Goal: Find specific page/section: Find specific page/section

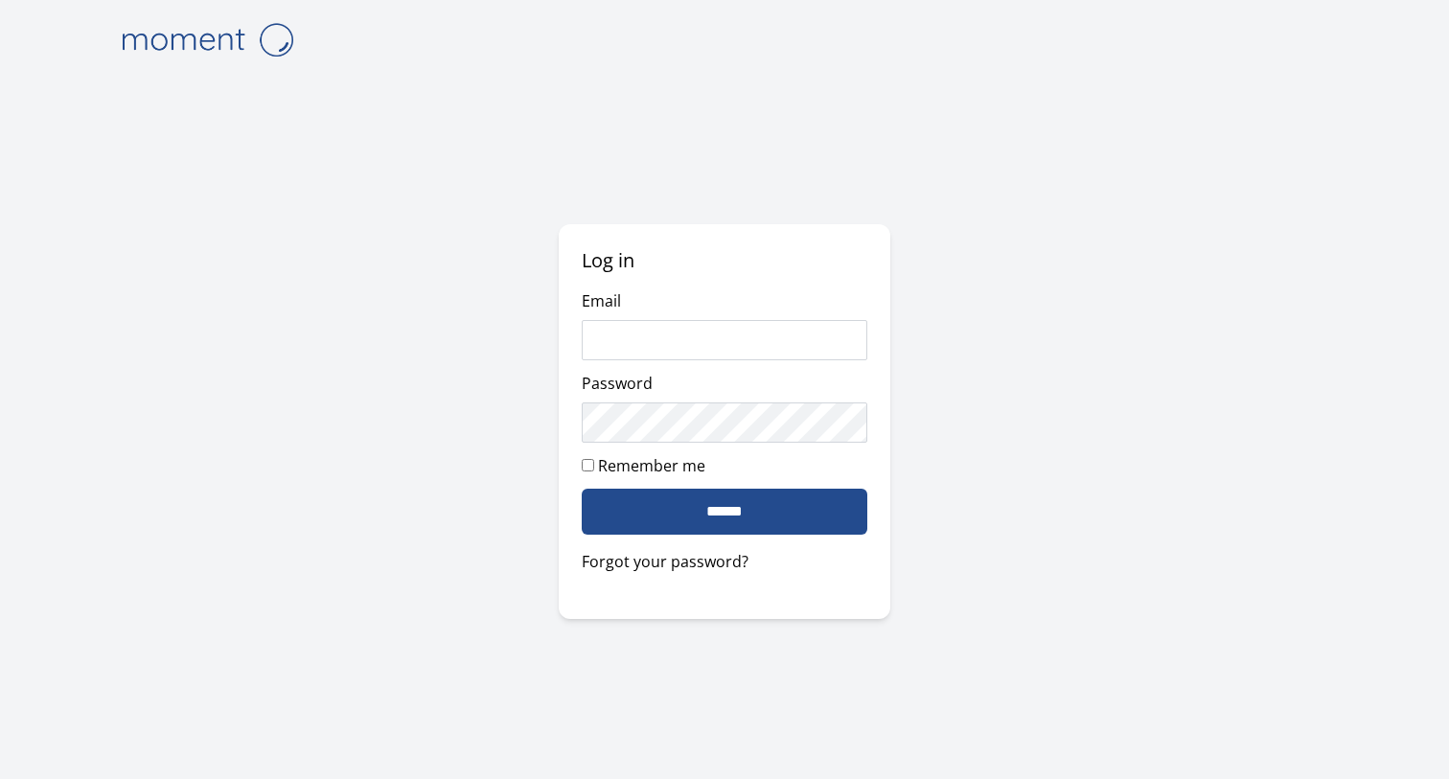
click at [0, 778] on com-1password-button at bounding box center [0, 779] width 0 height 0
click at [799, 323] on input "Email" at bounding box center [725, 340] width 287 height 40
type input "**********"
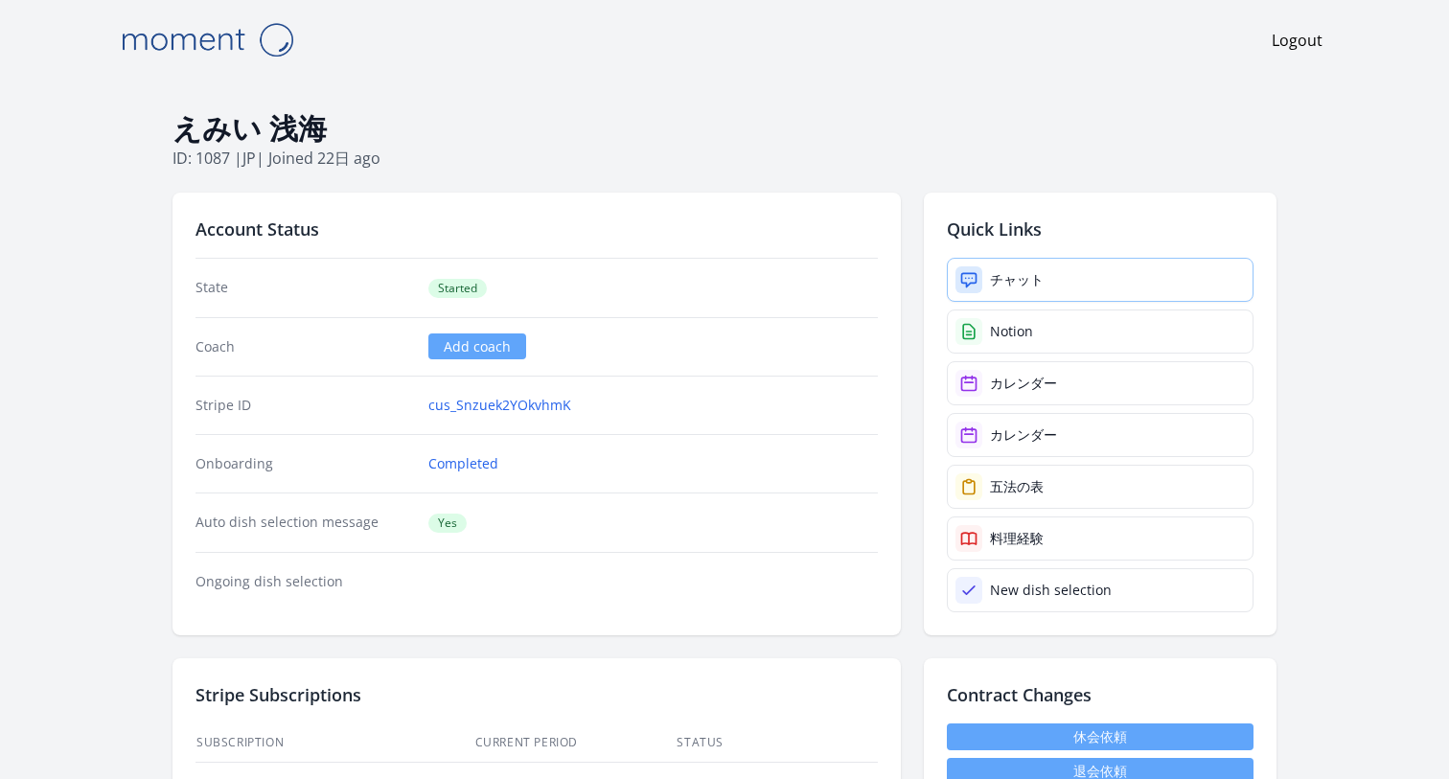
click at [1004, 279] on div "チャット" at bounding box center [1017, 279] width 54 height 19
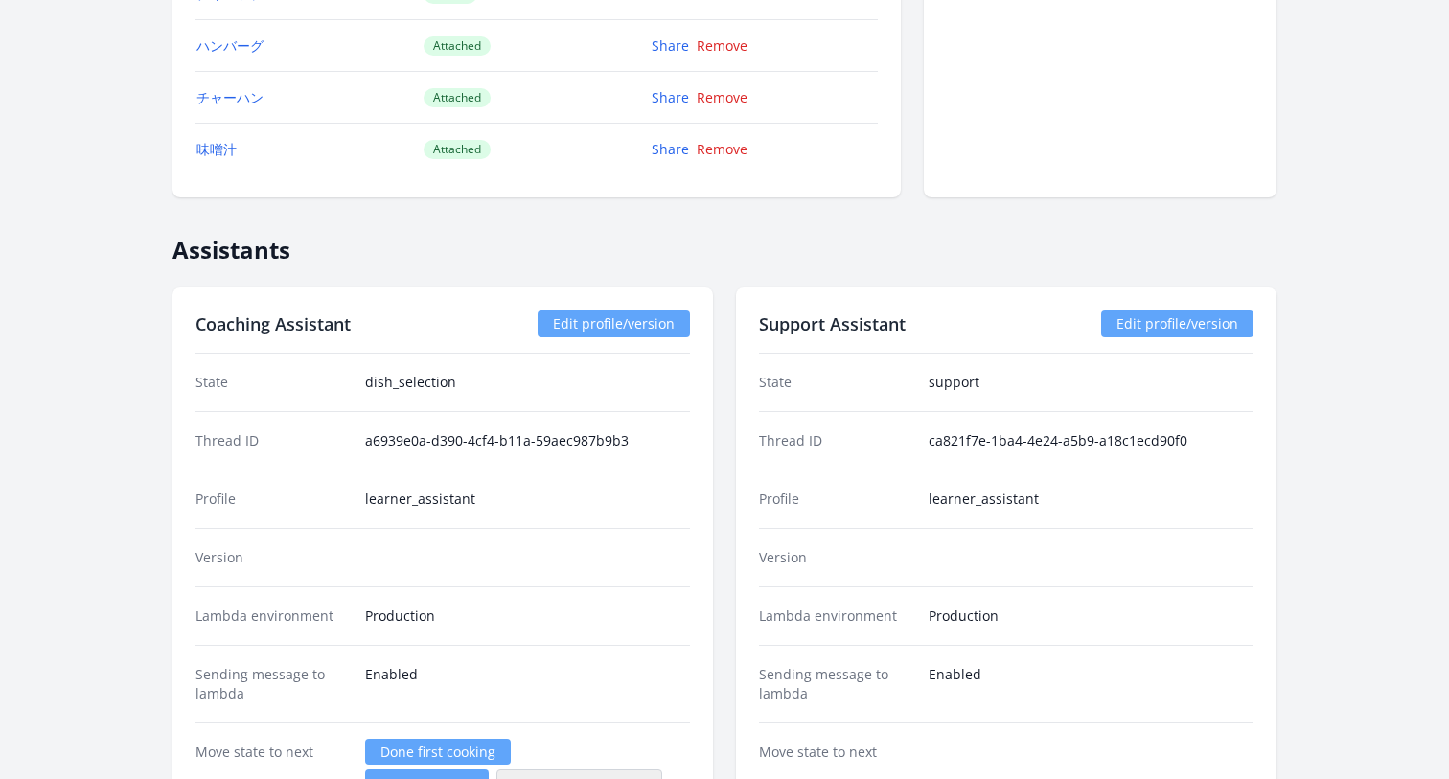
scroll to position [2146, 0]
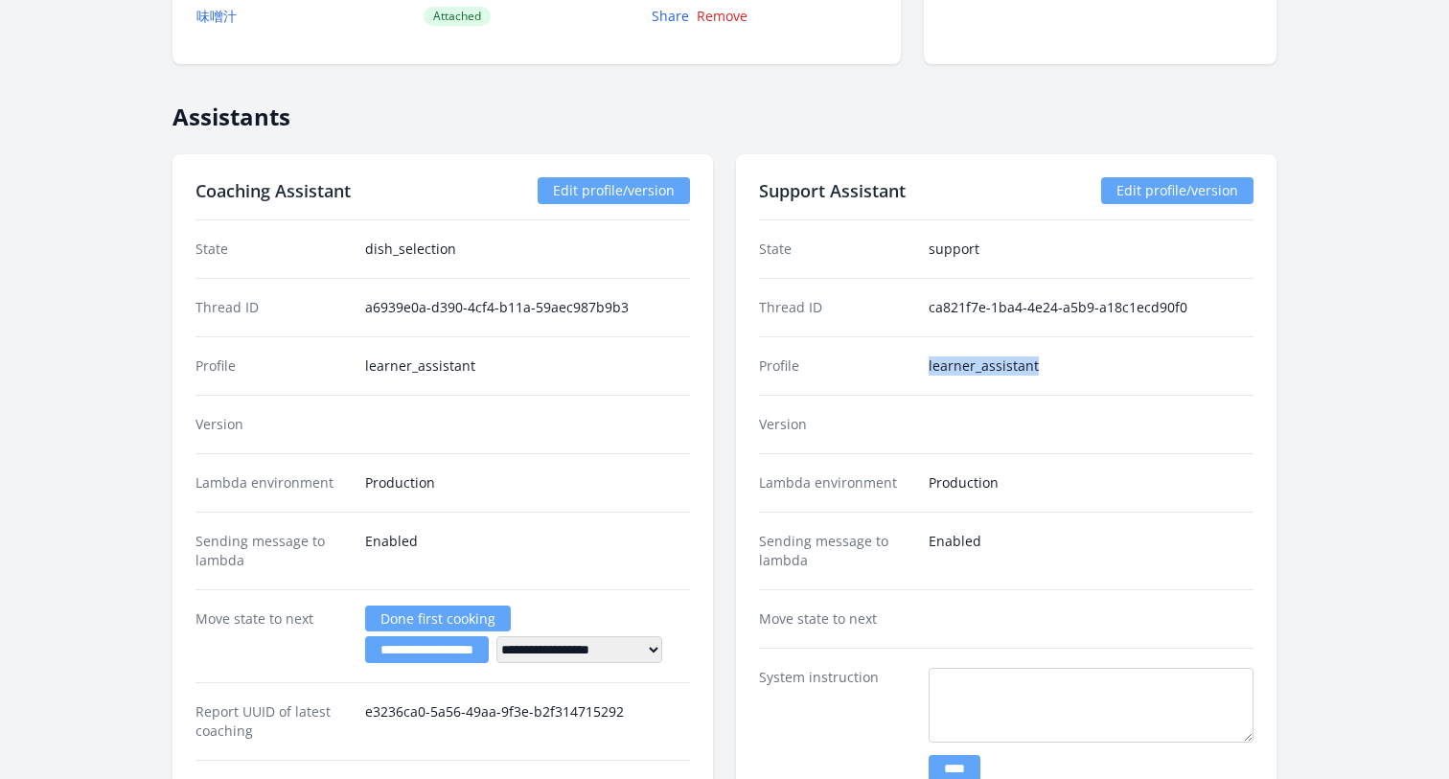
drag, startPoint x: 1038, startPoint y: 376, endPoint x: 875, endPoint y: 367, distance: 163.1
click at [875, 367] on div "Profile learner_assistant" at bounding box center [1006, 365] width 495 height 58
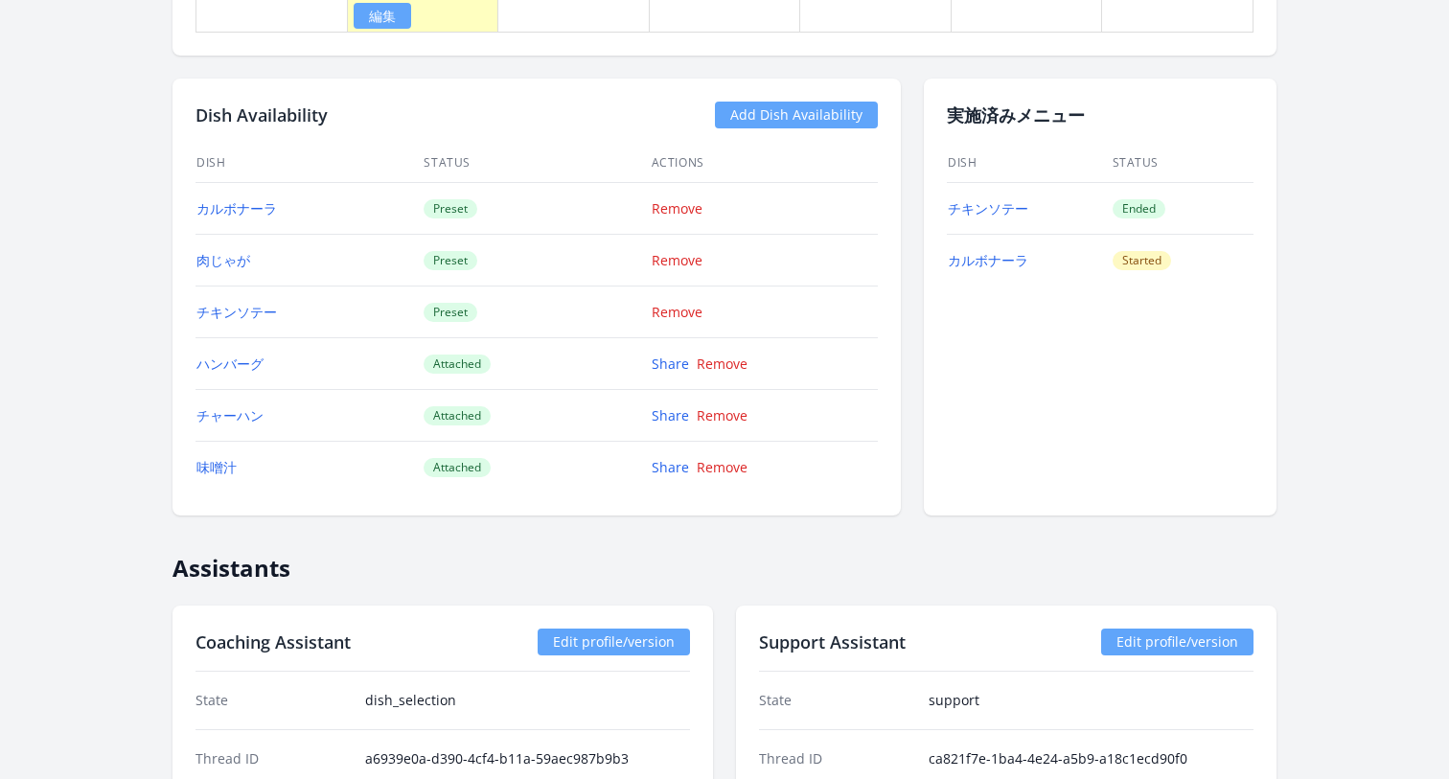
scroll to position [1671, 0]
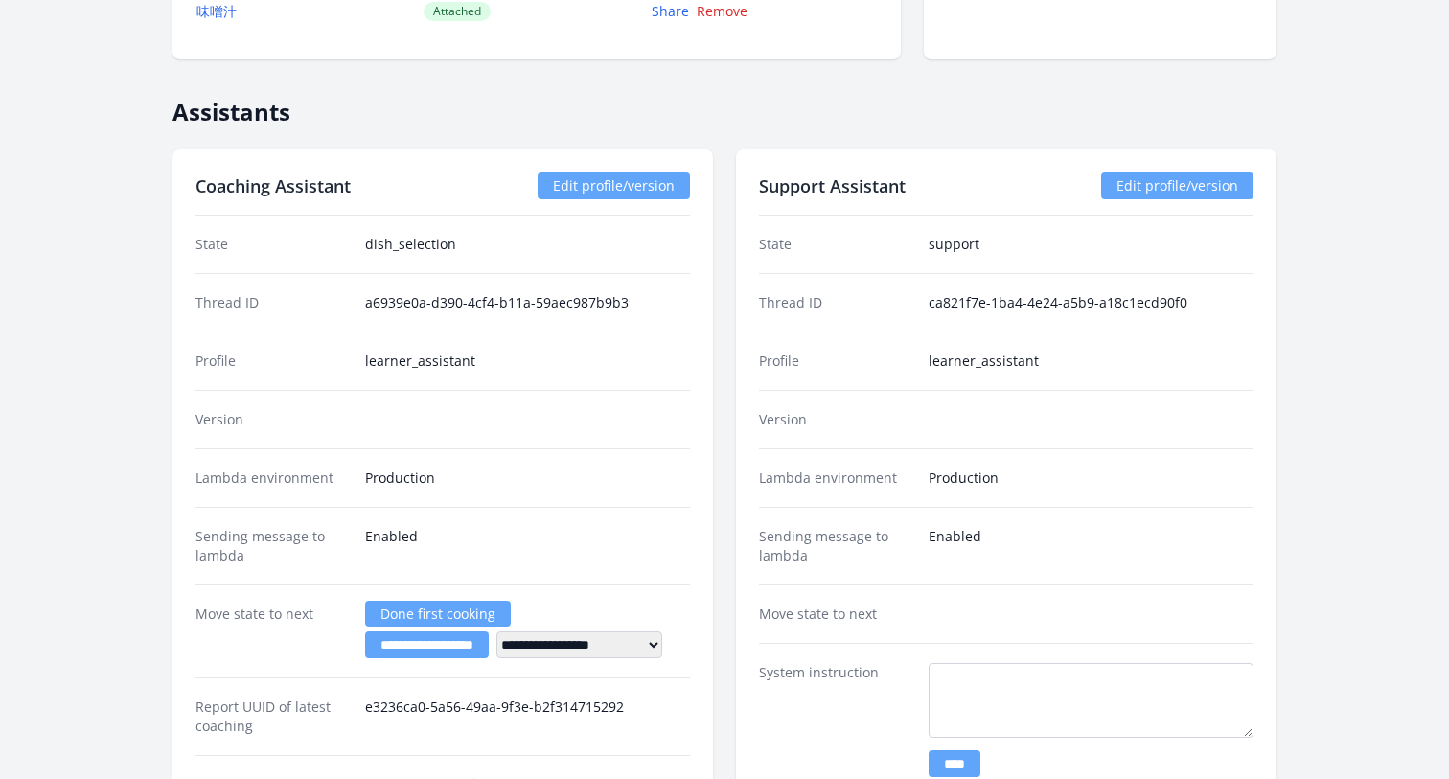
scroll to position [2211, 0]
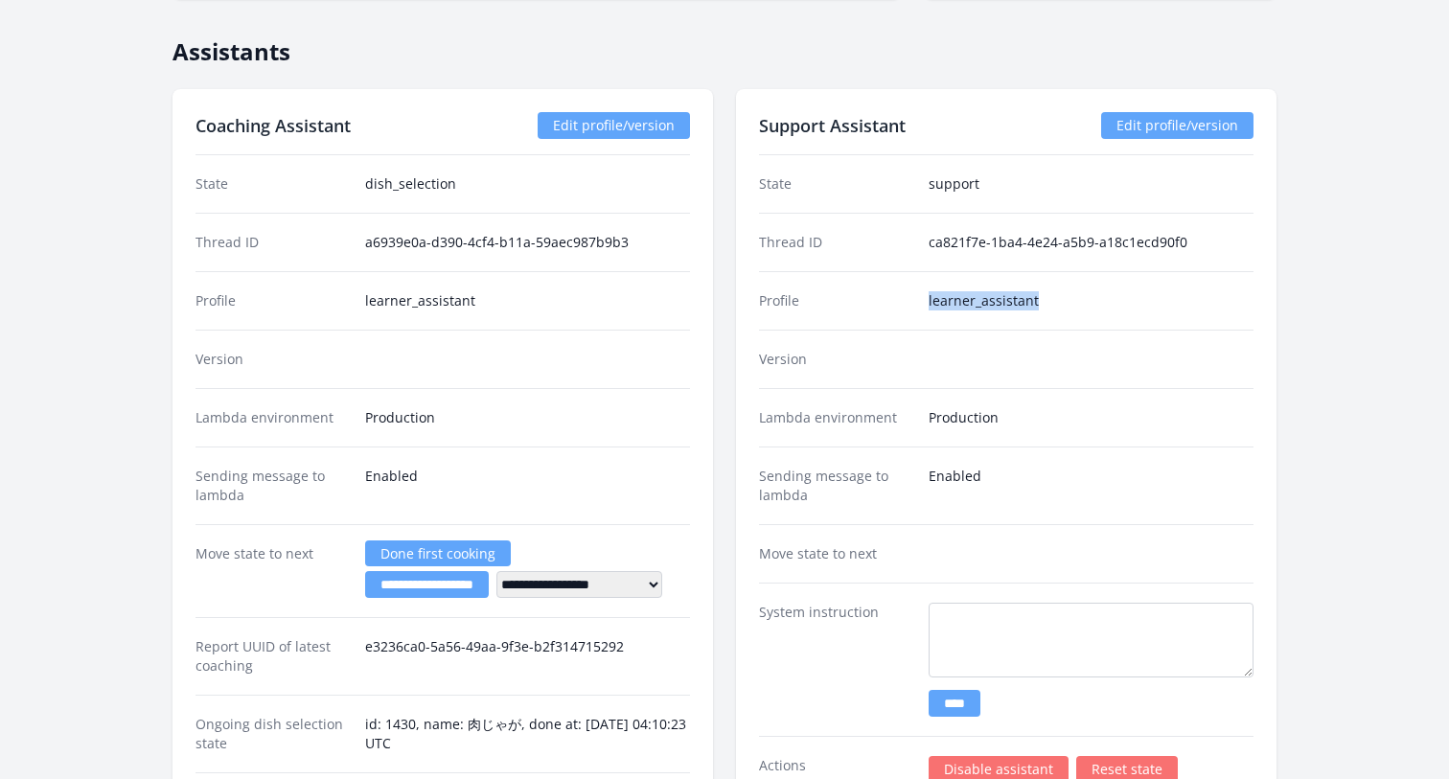
drag, startPoint x: 920, startPoint y: 301, endPoint x: 1160, endPoint y: 301, distance: 239.6
click at [1160, 301] on div "Profile learner_assistant" at bounding box center [1006, 300] width 495 height 58
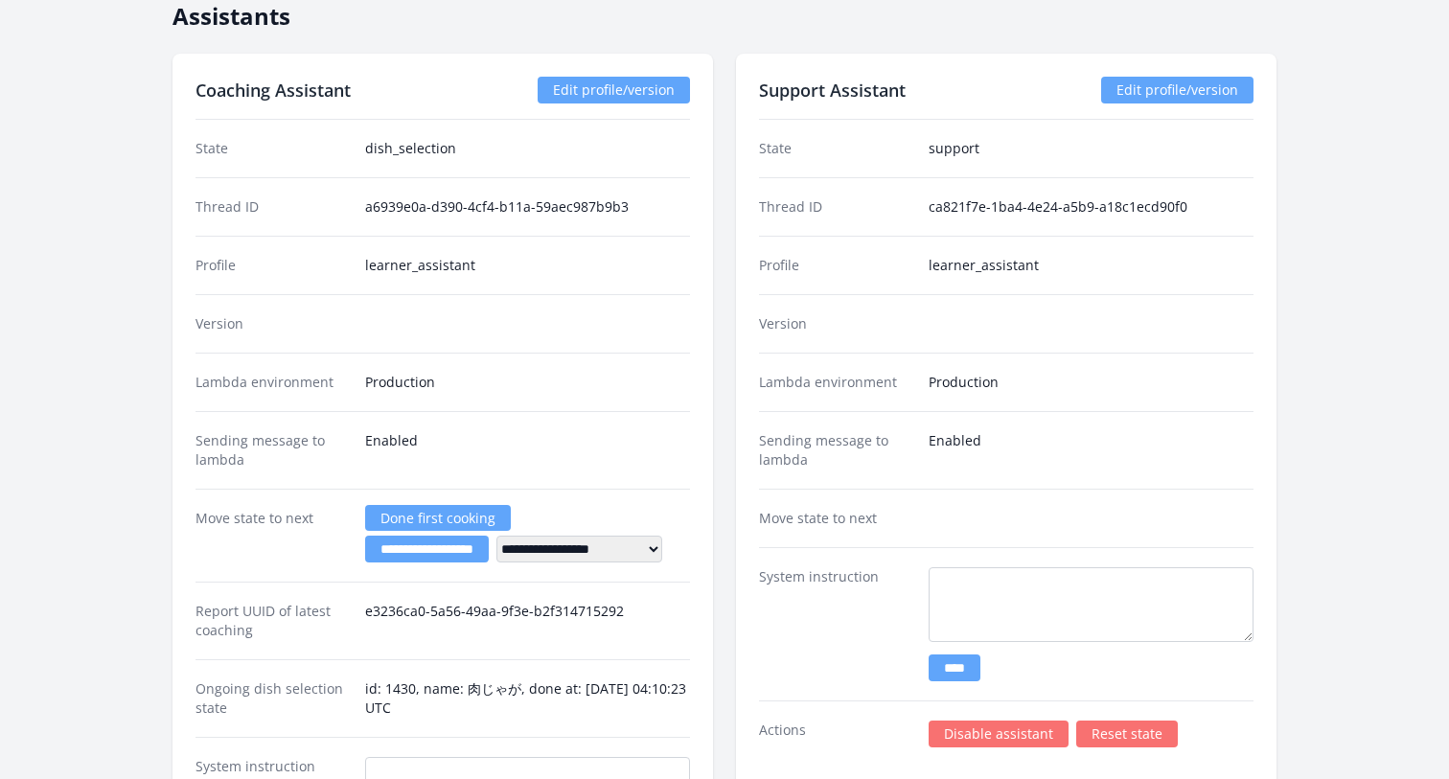
scroll to position [2274, 0]
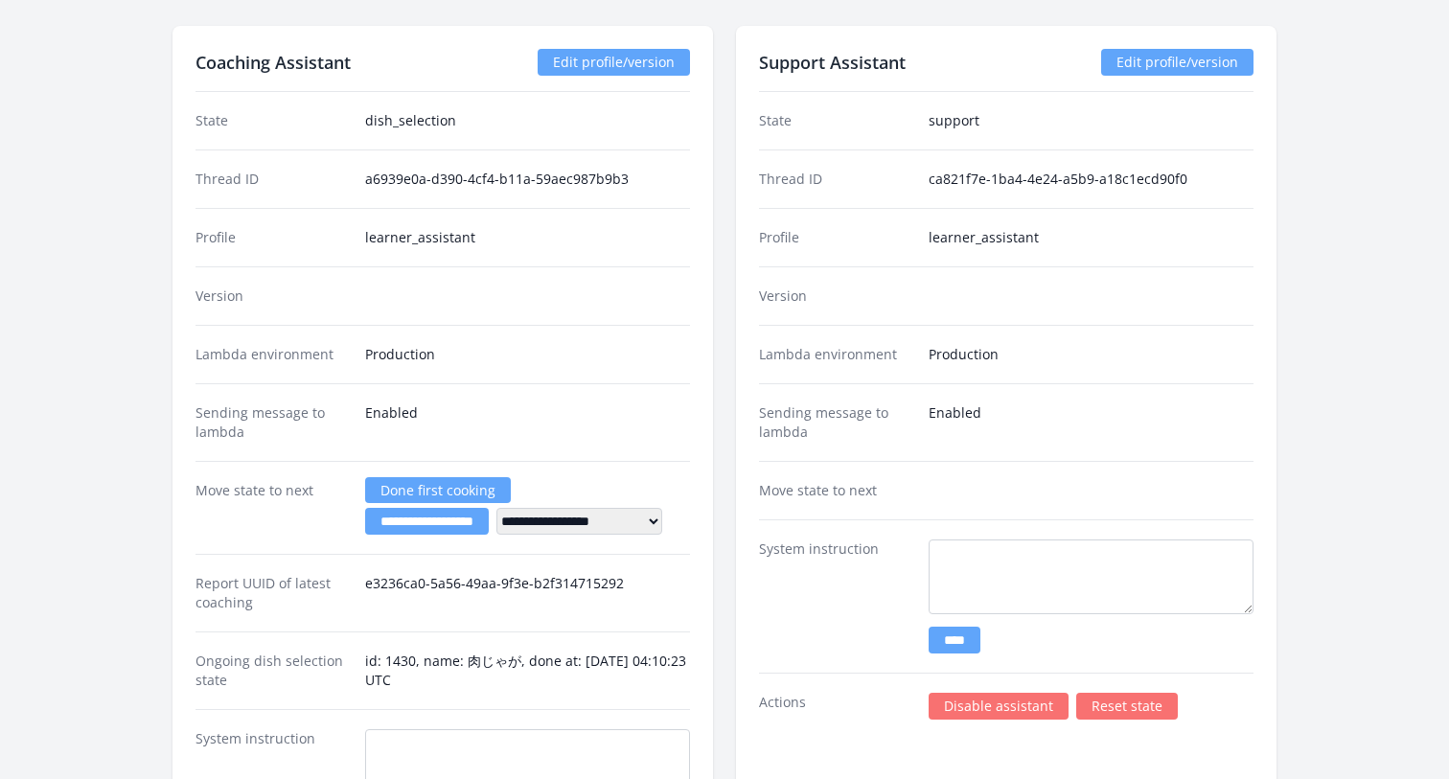
drag, startPoint x: 930, startPoint y: 239, endPoint x: 1095, endPoint y: 239, distance: 165.8
click at [1095, 239] on dd "learner_assistant" at bounding box center [1091, 237] width 325 height 19
copy dd "learner_assistant"
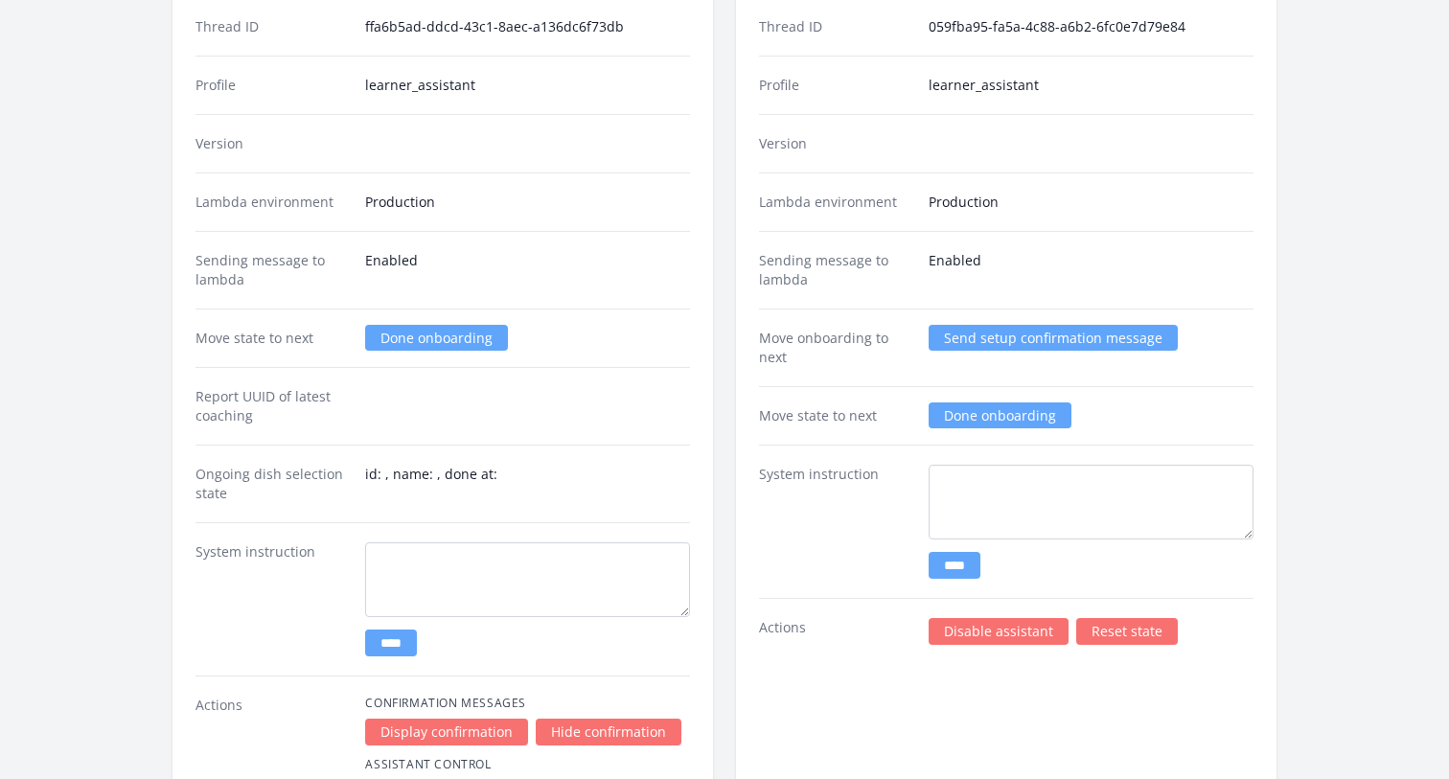
scroll to position [2241, 0]
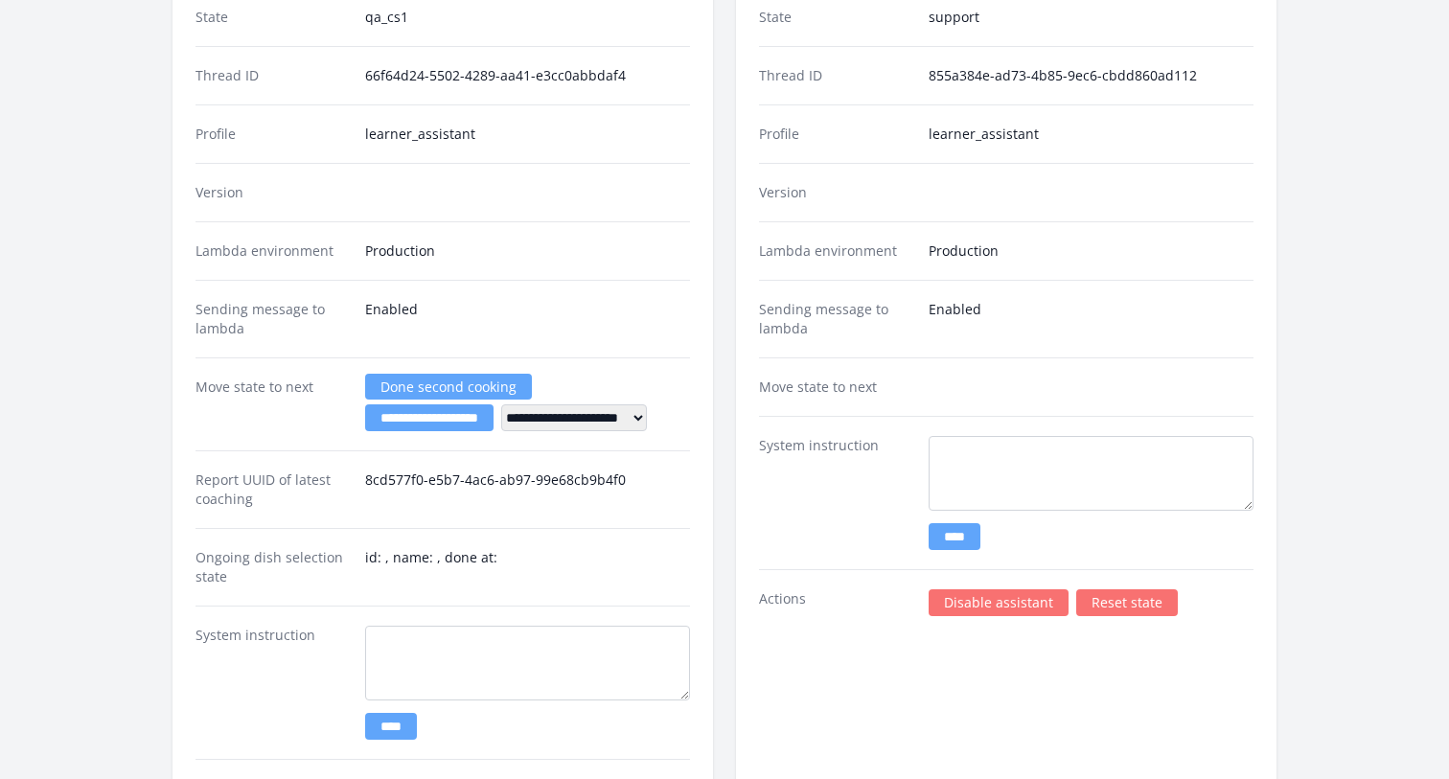
scroll to position [2278, 0]
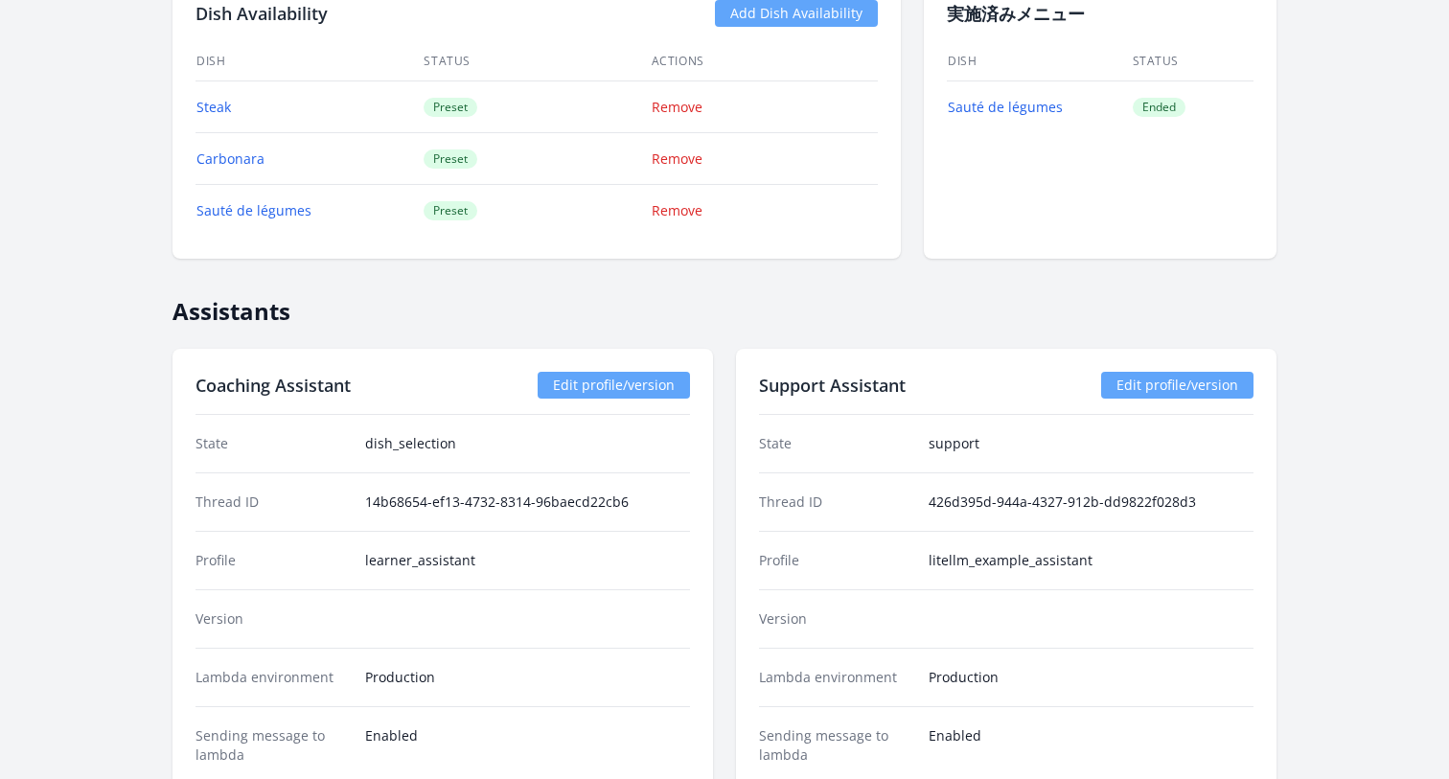
scroll to position [1686, 0]
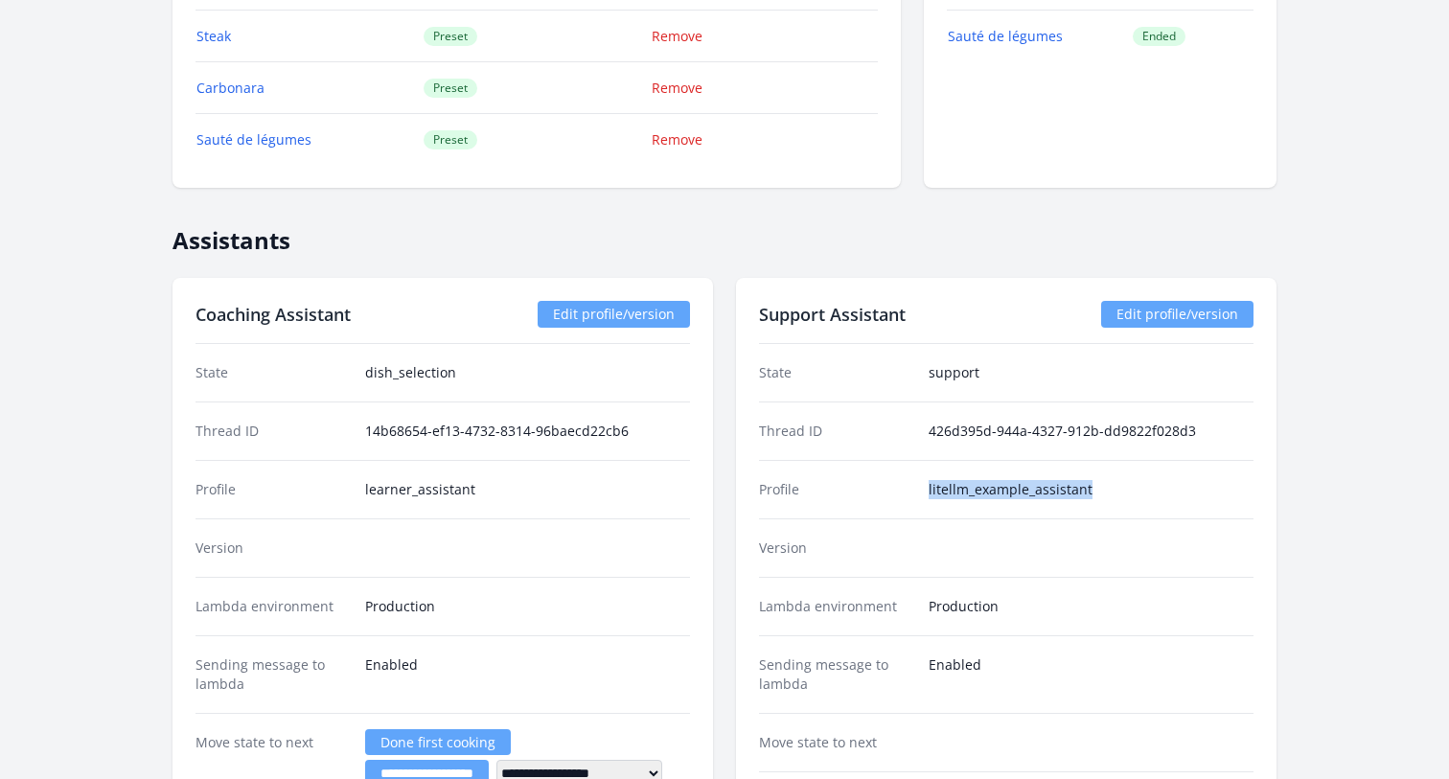
drag, startPoint x: 922, startPoint y: 489, endPoint x: 1106, endPoint y: 489, distance: 184.0
click at [1106, 489] on div "Profile litellm_example_assistant" at bounding box center [1006, 489] width 495 height 58
copy dd "litellm_example_assistant"
